Goal: Transaction & Acquisition: Subscribe to service/newsletter

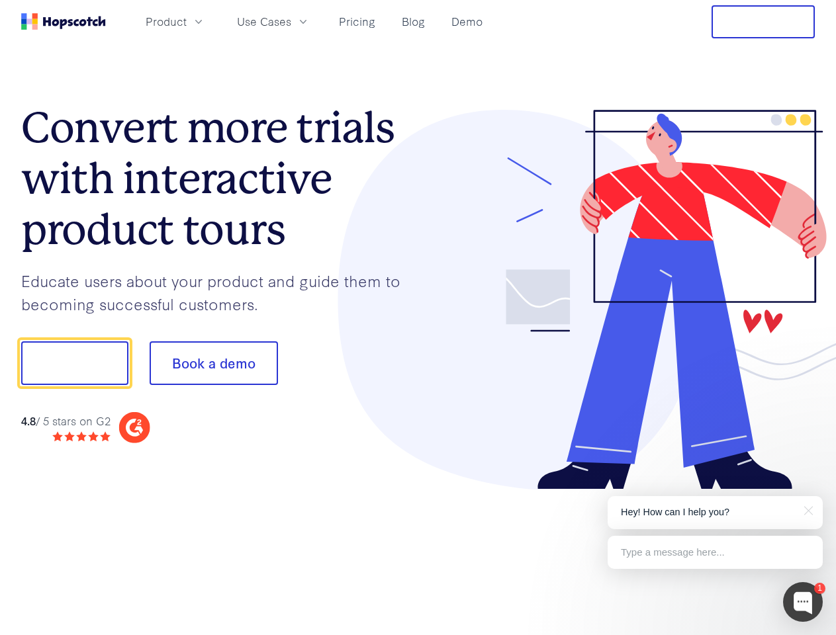
click at [418, 318] on div at bounding box center [616, 300] width 397 height 380
click at [187, 21] on span "Product" at bounding box center [166, 21] width 41 height 17
click at [291, 21] on span "Use Cases" at bounding box center [264, 21] width 54 height 17
click at [763, 22] on button "Free Trial" at bounding box center [762, 21] width 103 height 33
click at [74, 363] on button "Show me!" at bounding box center [74, 363] width 107 height 44
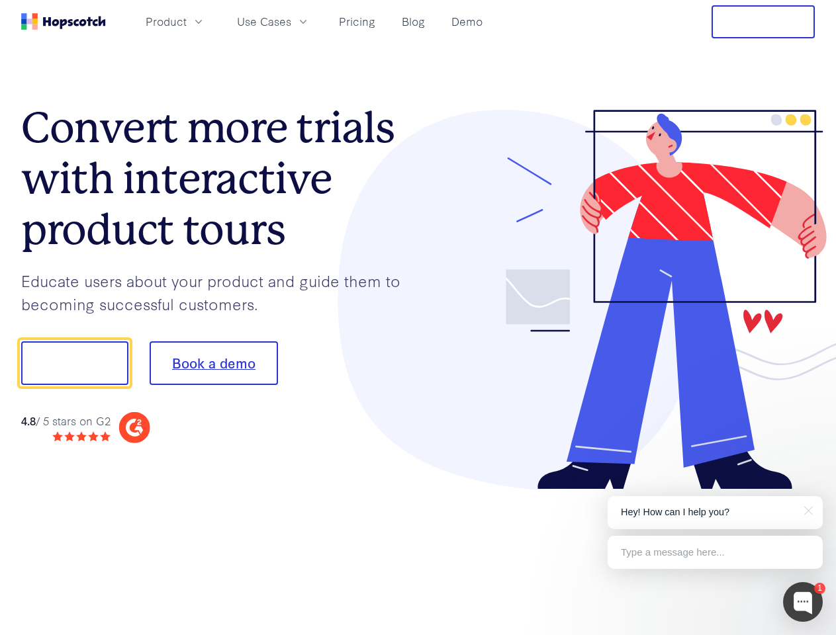
click at [213, 363] on button "Book a demo" at bounding box center [214, 363] width 128 height 44
click at [802, 602] on div at bounding box center [803, 602] width 40 height 40
click at [714, 513] on p "Hey! How can I help you?" at bounding box center [715, 512] width 189 height 14
click at [806, 509] on div at bounding box center [698, 450] width 248 height 264
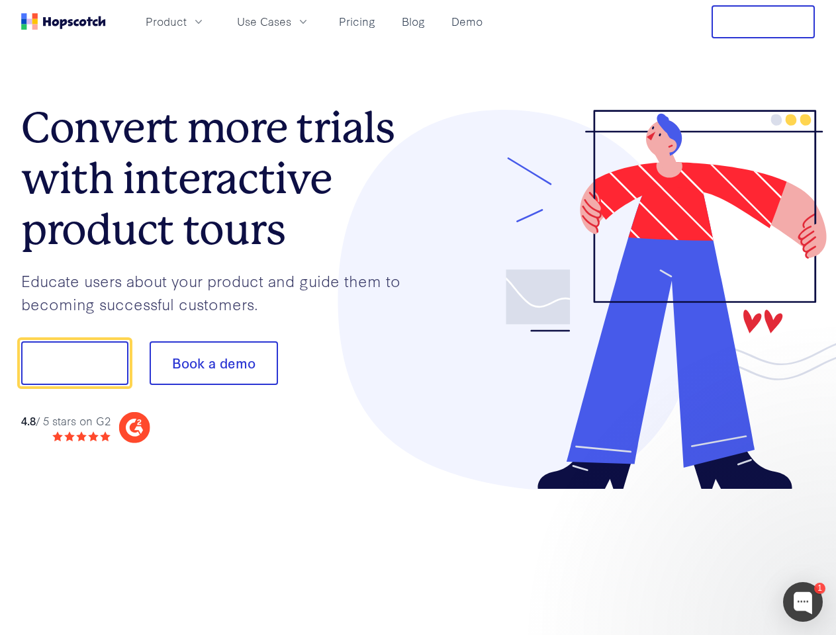
click at [714, 552] on div at bounding box center [698, 450] width 248 height 264
